Goal: Find specific page/section

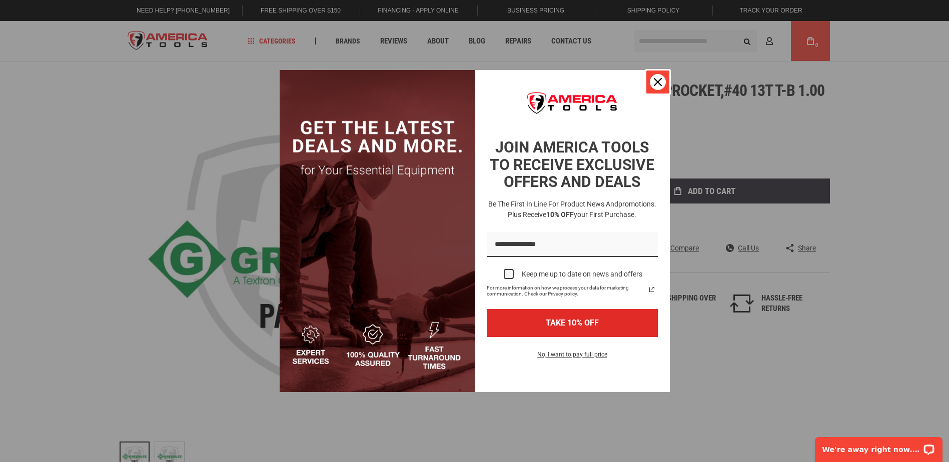
click at [656, 83] on icon "close icon" at bounding box center [658, 82] width 8 height 8
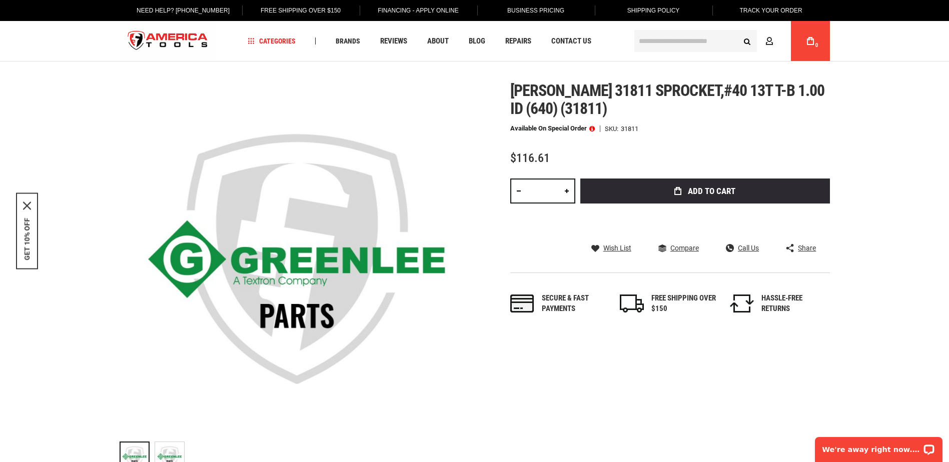
click at [663, 46] on input "text" at bounding box center [695, 41] width 123 height 22
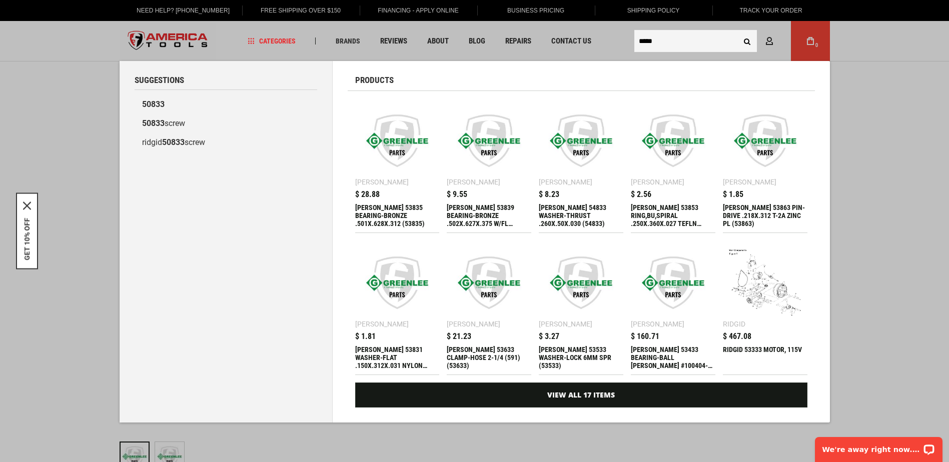
type input "*****"
click at [738, 32] on button "Search" at bounding box center [747, 41] width 19 height 19
